Goal: Find specific page/section: Find specific page/section

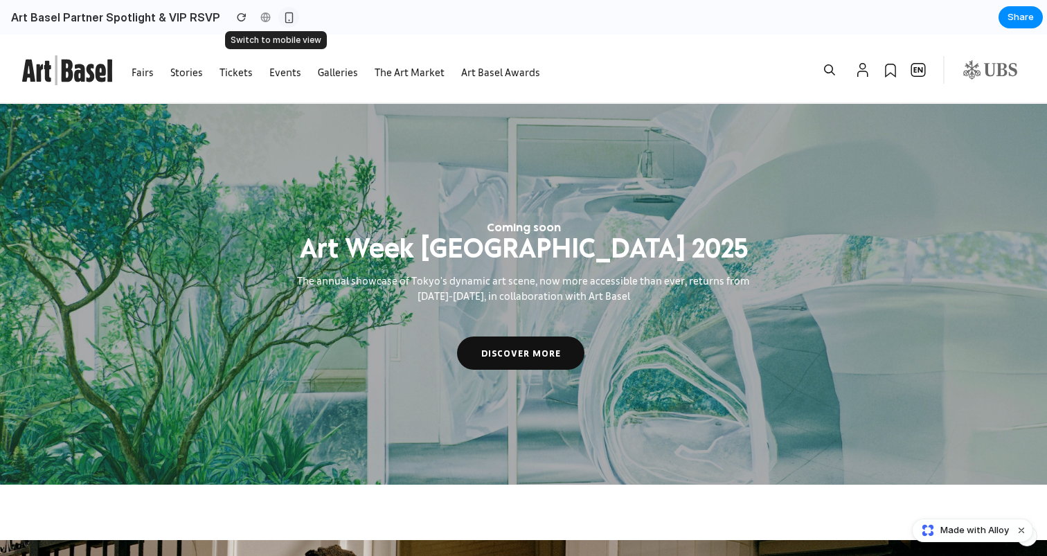
click at [283, 21] on div "button" at bounding box center [289, 18] width 12 height 12
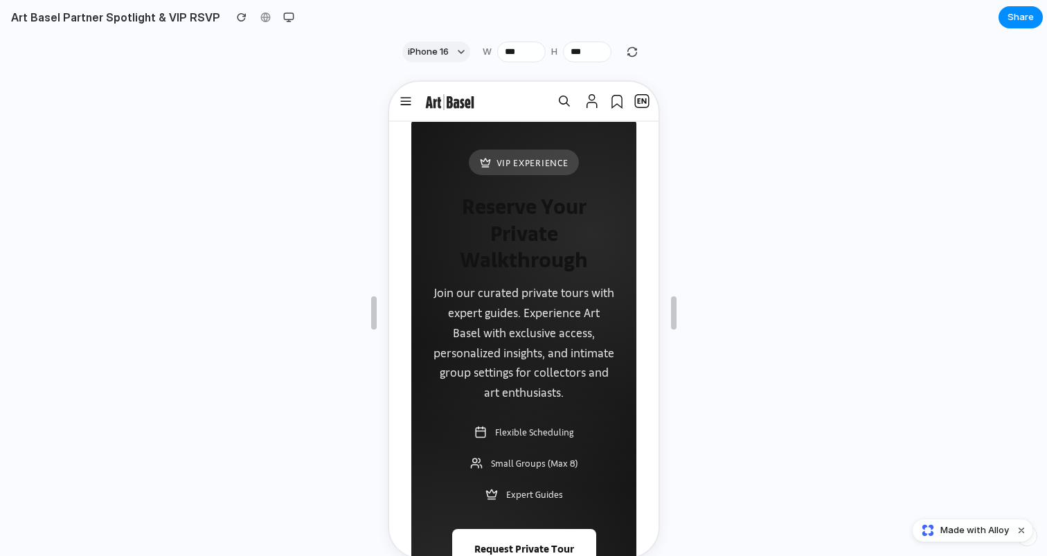
scroll to position [3801, 0]
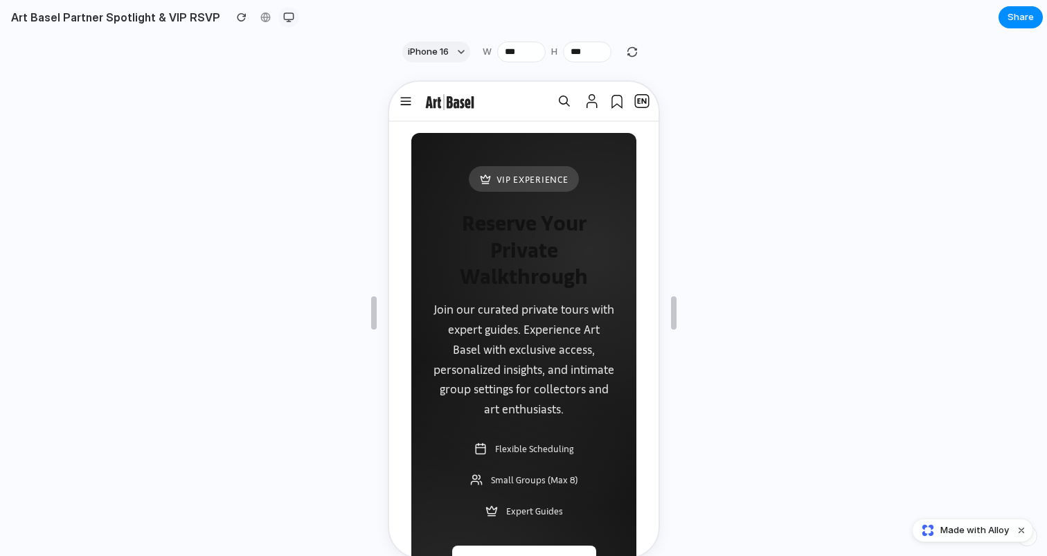
click at [283, 15] on div "button" at bounding box center [288, 17] width 11 height 11
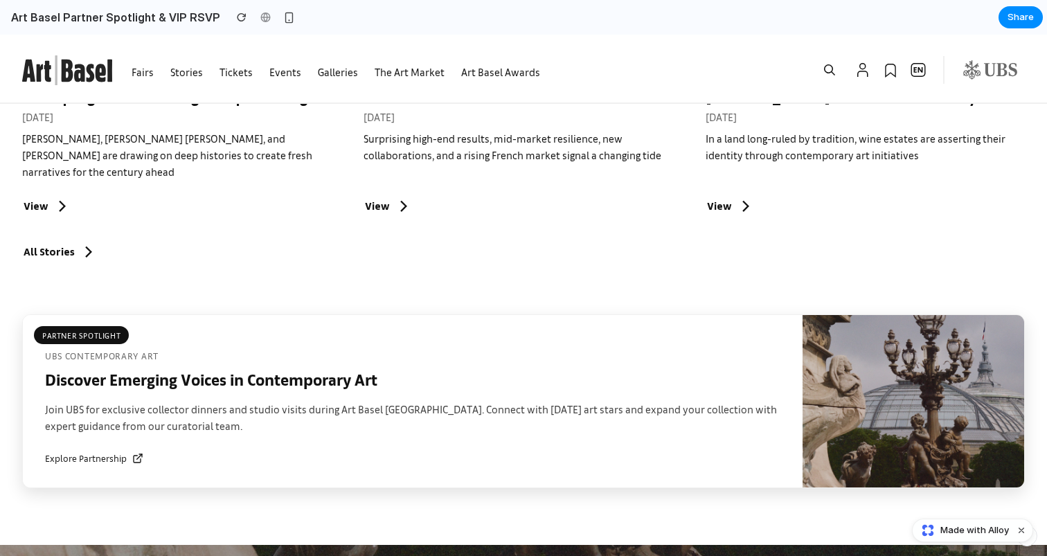
scroll to position [1205, 0]
